Goal: Find specific page/section: Find specific page/section

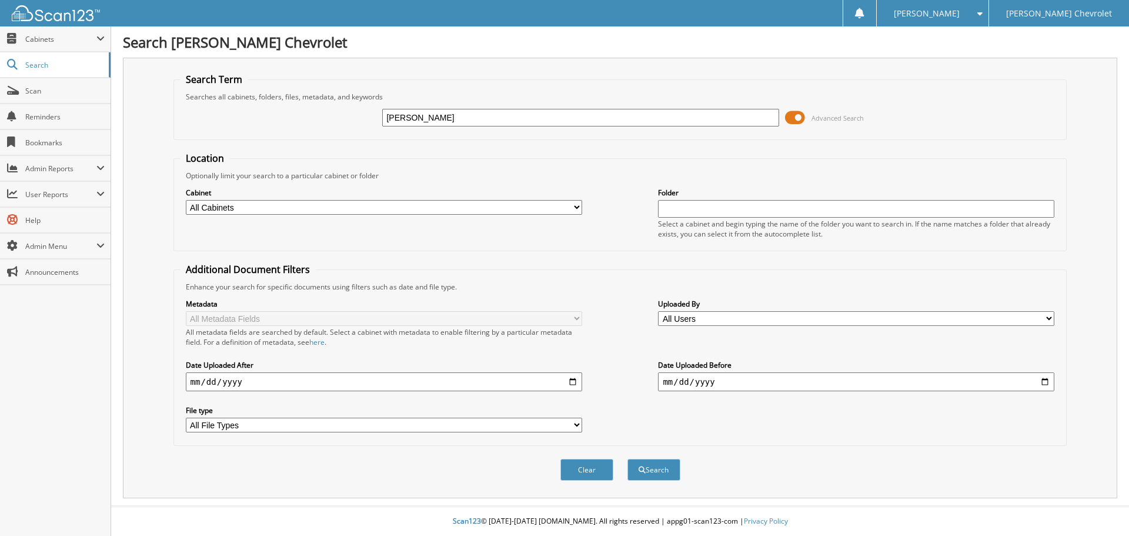
type input "[PERSON_NAME]"
click at [574, 209] on select "All Cabinets 8300's ACCOUNTS PAYABLE AMEX ARBITRATION DEALS BENEFITS CAR DEALS" at bounding box center [384, 207] width 396 height 15
select select "47820"
click at [186, 200] on select "All Cabinets 8300's ACCOUNTS PAYABLE AMEX ARBITRATION DEALS BENEFITS CAR DEALS" at bounding box center [384, 207] width 396 height 15
click at [653, 478] on button "Search" at bounding box center [653, 470] width 53 height 22
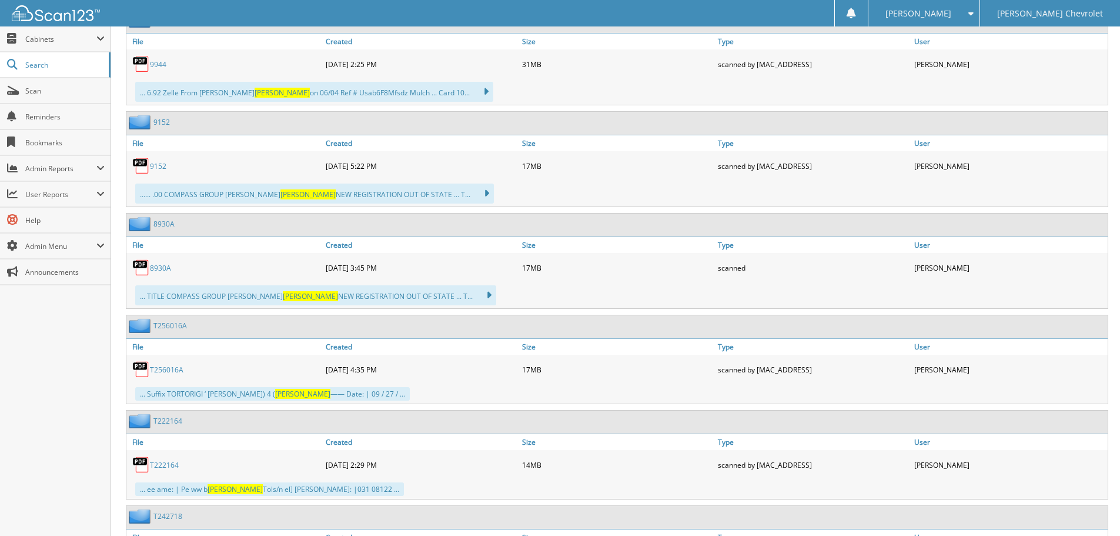
scroll to position [683, 0]
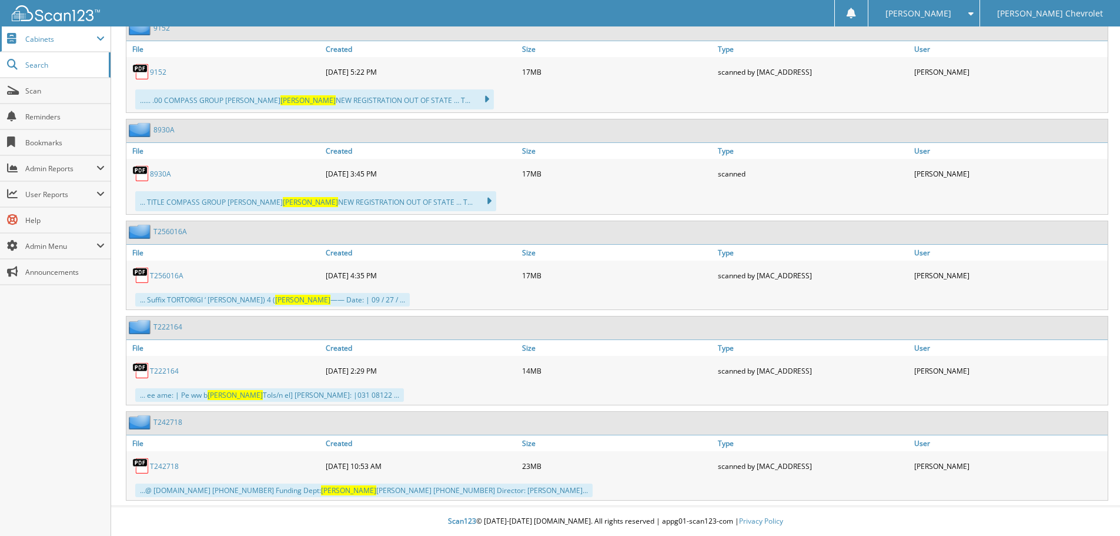
click at [31, 40] on span "Cabinets" at bounding box center [60, 39] width 71 height 10
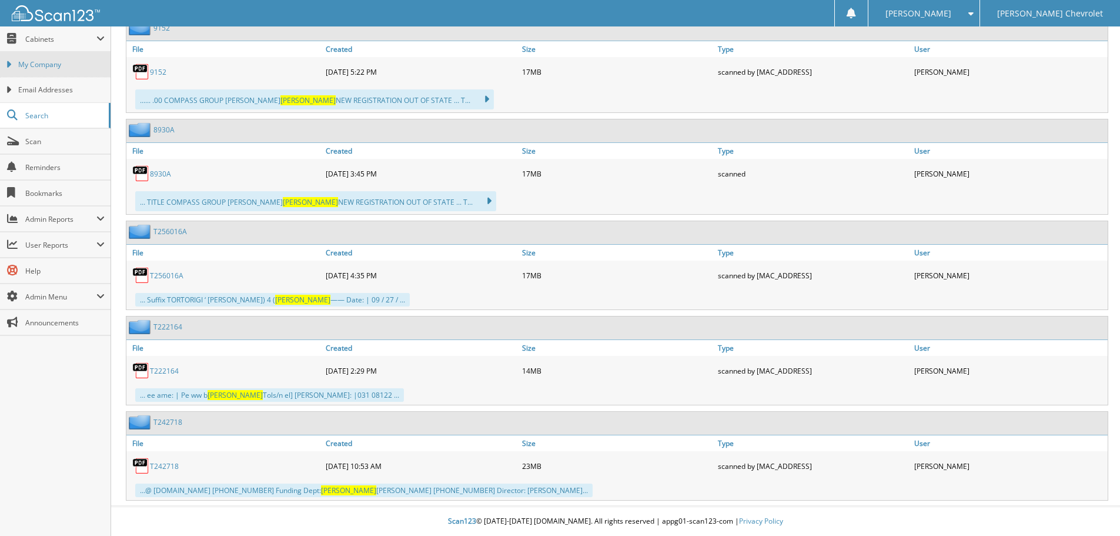
click at [33, 60] on span "My Company" at bounding box center [61, 64] width 86 height 11
